Goal: Information Seeking & Learning: Learn about a topic

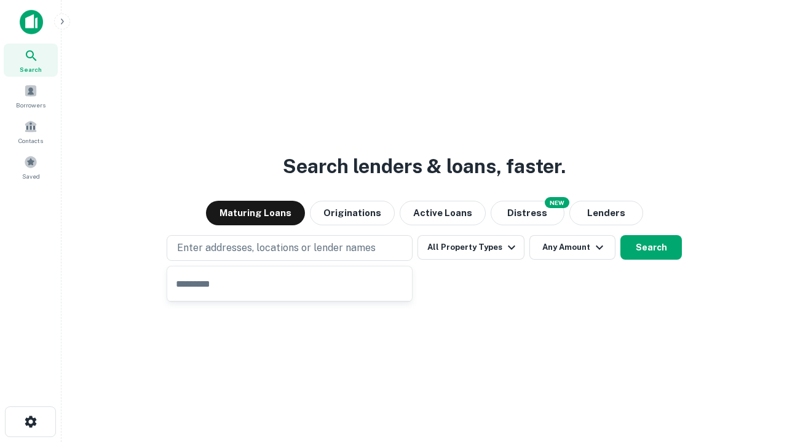
type input "**********"
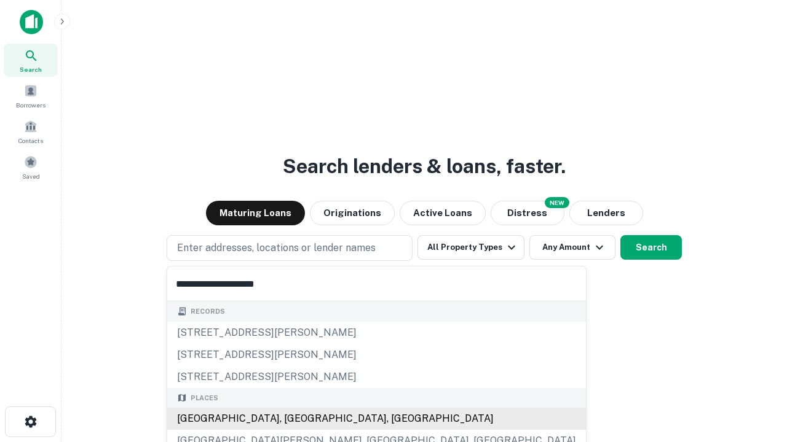
click at [294, 419] on div "[GEOGRAPHIC_DATA], [GEOGRAPHIC_DATA], [GEOGRAPHIC_DATA]" at bounding box center [376, 419] width 418 height 22
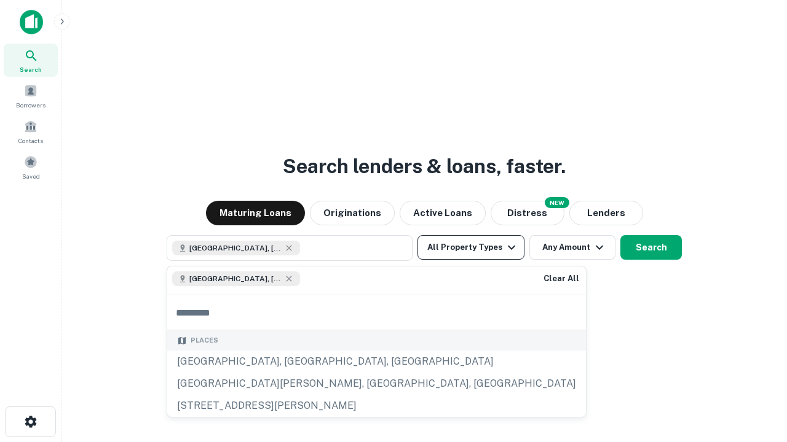
click at [471, 248] on button "All Property Types" at bounding box center [470, 247] width 107 height 25
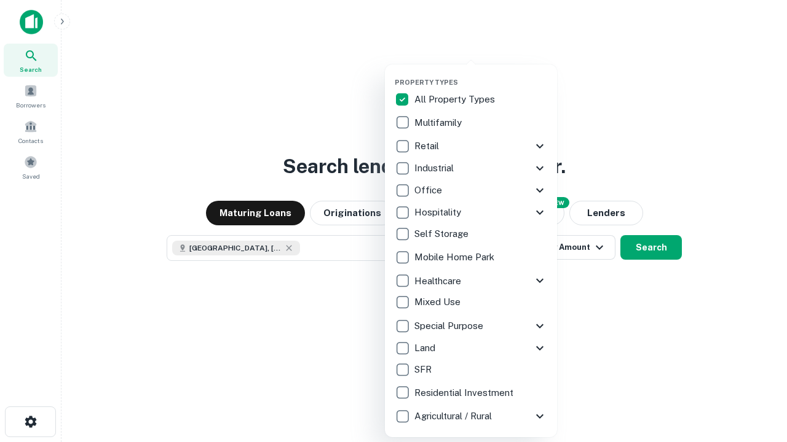
click at [481, 74] on button "button" at bounding box center [481, 74] width 172 height 1
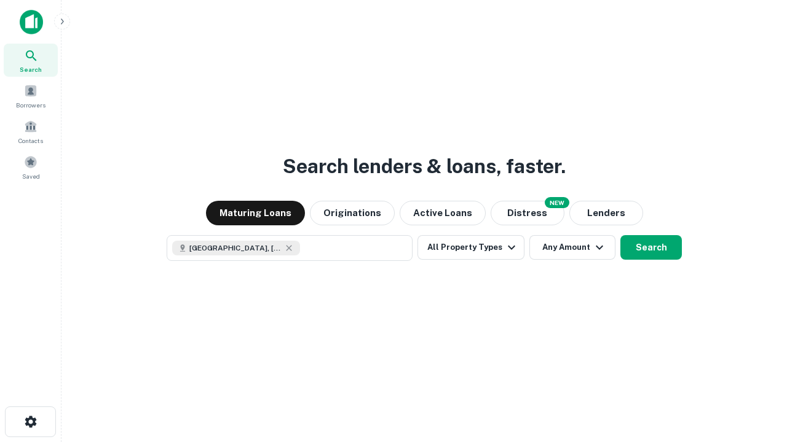
scroll to position [20, 0]
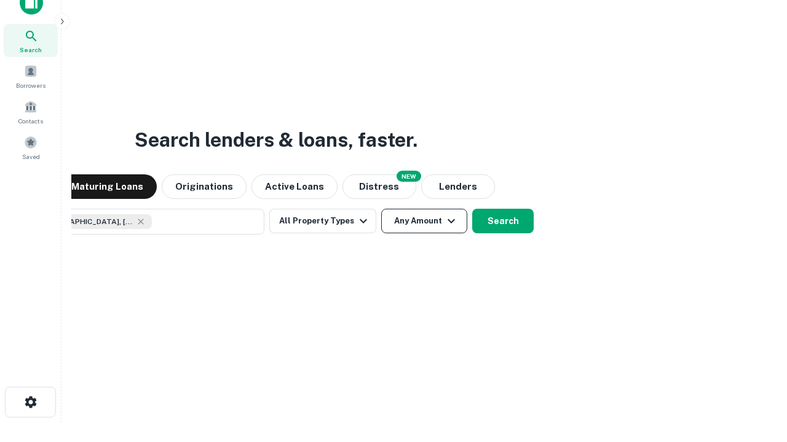
click at [381, 209] on button "Any Amount" at bounding box center [424, 221] width 86 height 25
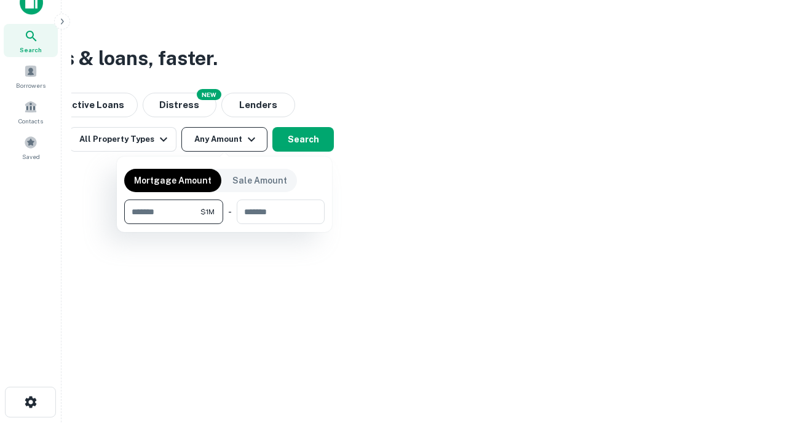
type input "*******"
click at [224, 224] on button "button" at bounding box center [224, 224] width 200 height 1
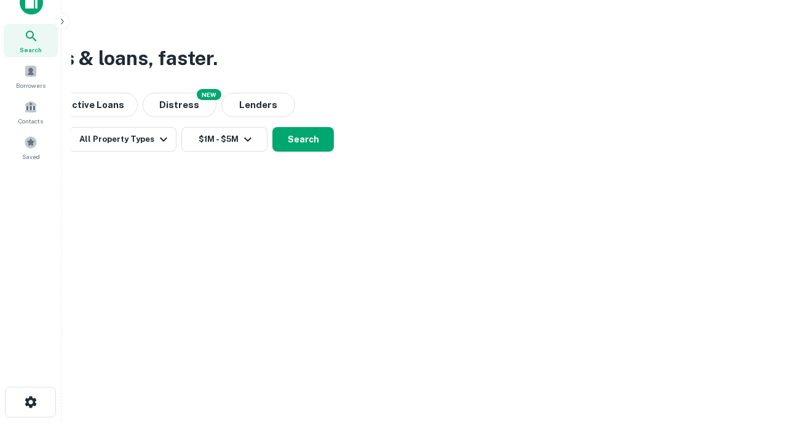
scroll to position [20, 0]
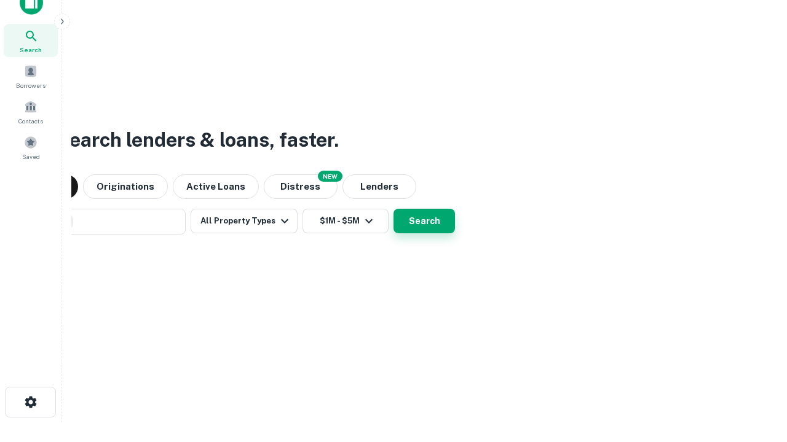
click at [393, 209] on button "Search" at bounding box center [423, 221] width 61 height 25
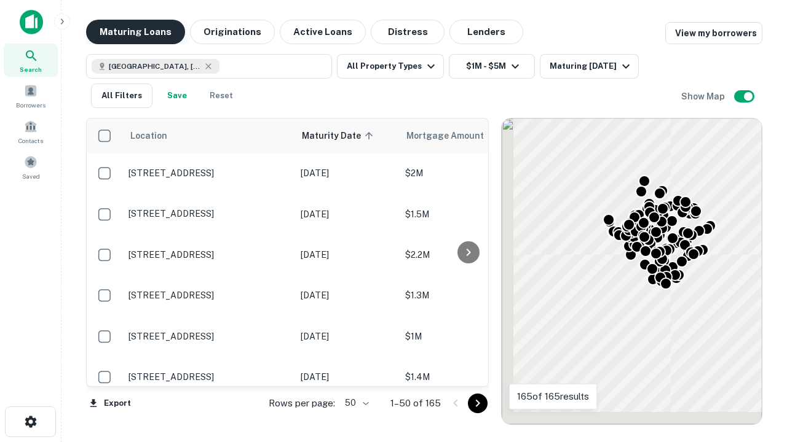
click at [135, 32] on button "Maturing Loans" at bounding box center [135, 32] width 99 height 25
